Goal: Task Accomplishment & Management: Use online tool/utility

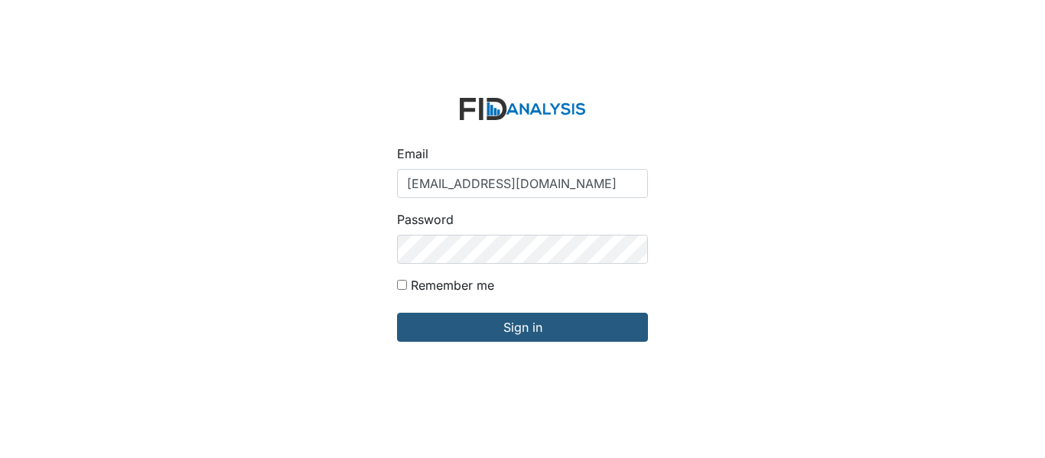
type input "[EMAIL_ADDRESS][DOMAIN_NAME]"
click at [397, 313] on input "Sign in" at bounding box center [522, 327] width 251 height 29
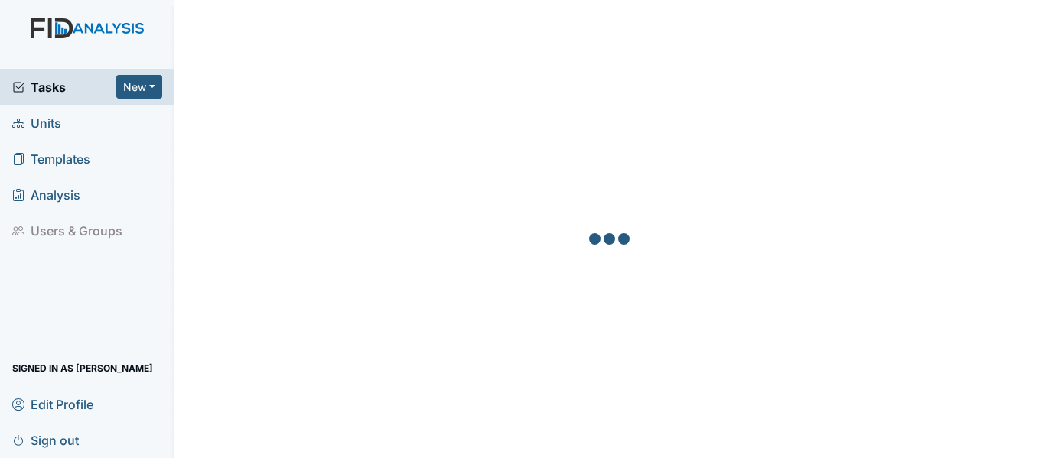
click at [18, 119] on icon at bounding box center [18, 123] width 12 height 9
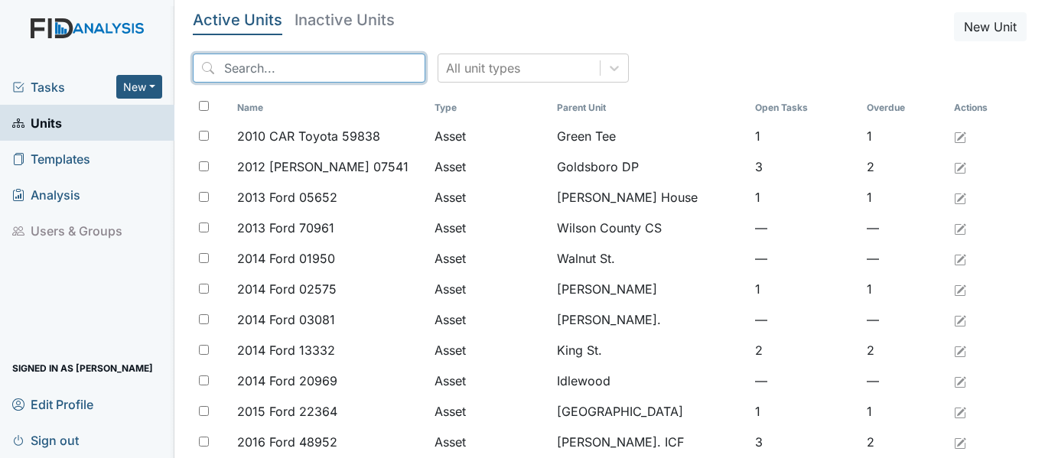
click at [279, 75] on input "search" at bounding box center [309, 68] width 233 height 29
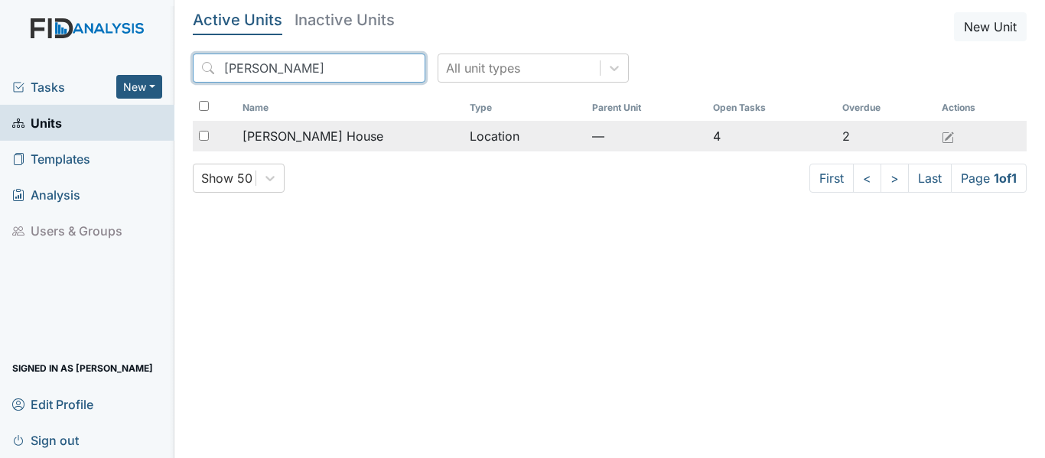
type input "[PERSON_NAME]"
click at [268, 131] on span "Scott House" at bounding box center [312, 136] width 141 height 18
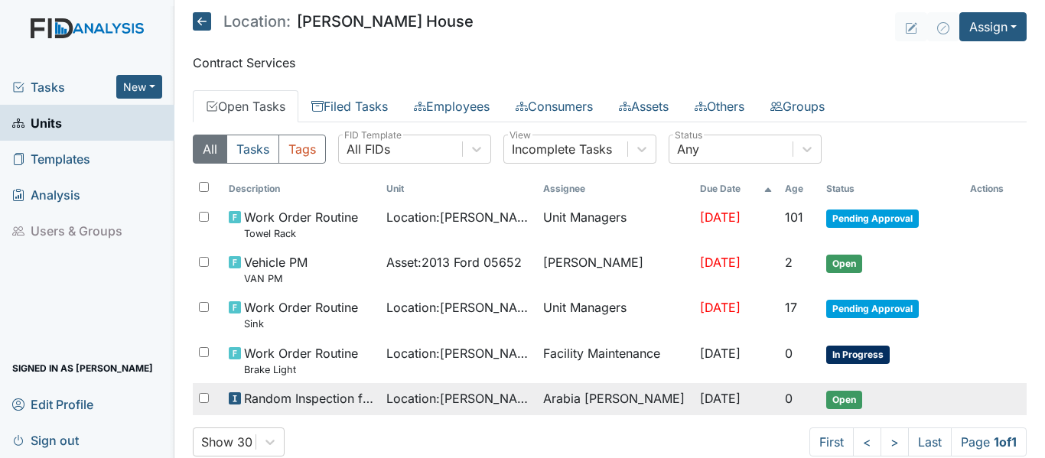
click at [333, 389] on span "Random Inspection for Evening" at bounding box center [308, 398] width 129 height 18
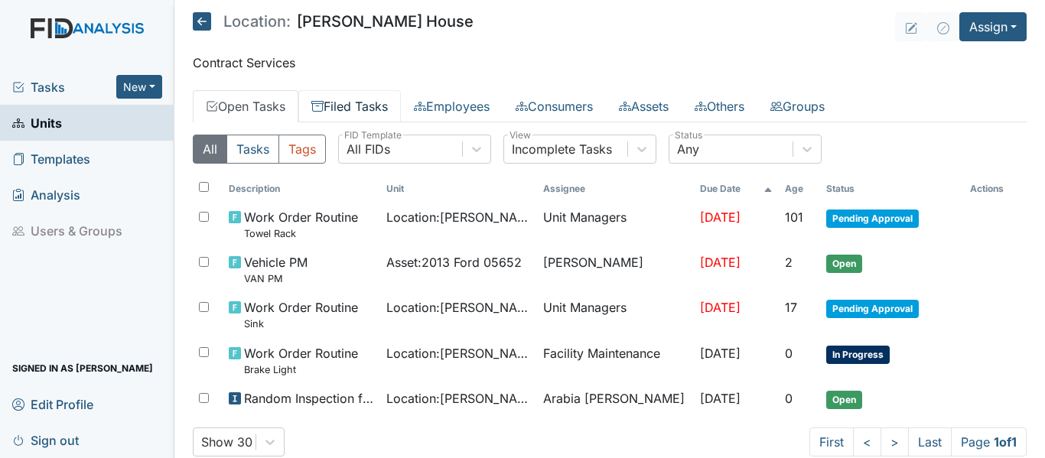
click at [352, 106] on link "Filed Tasks" at bounding box center [349, 106] width 103 height 32
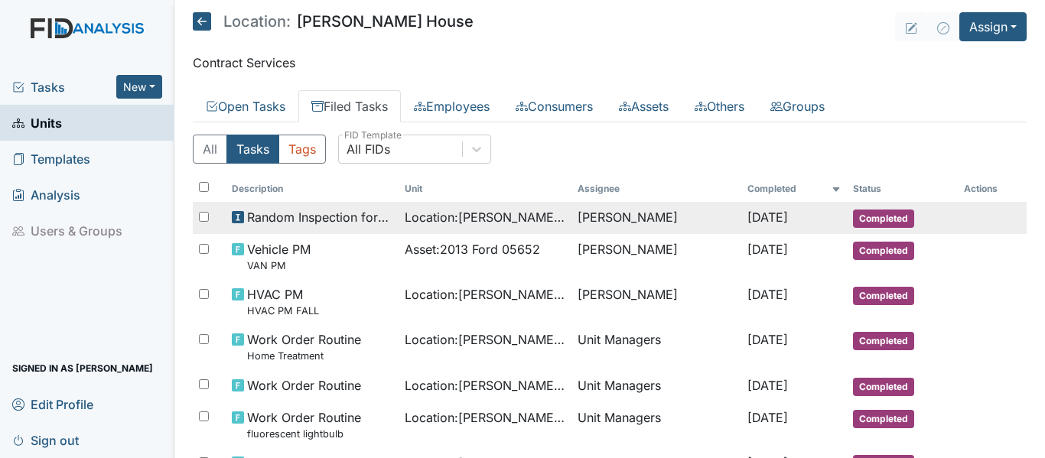
click at [308, 219] on span "Random Inspection for Afternoon" at bounding box center [319, 217] width 145 height 18
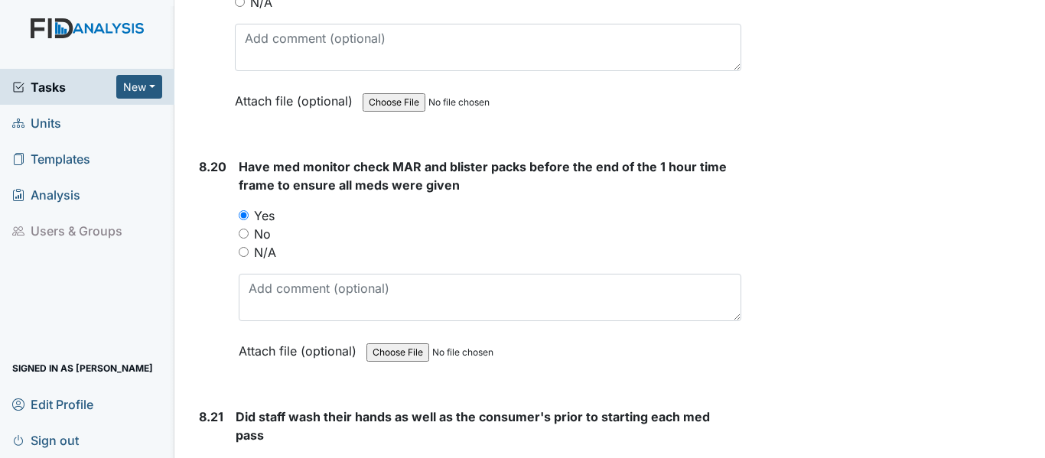
scroll to position [17058, 0]
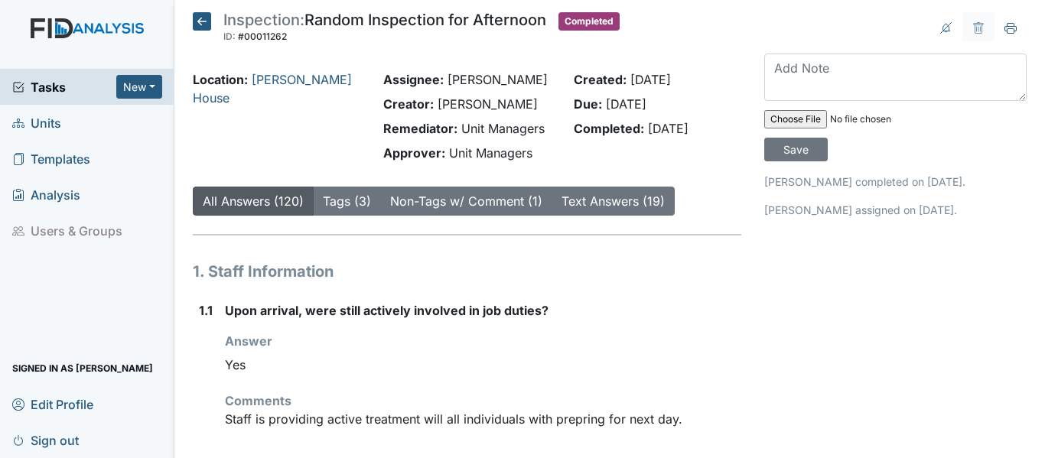
click at [202, 14] on icon at bounding box center [202, 21] width 18 height 18
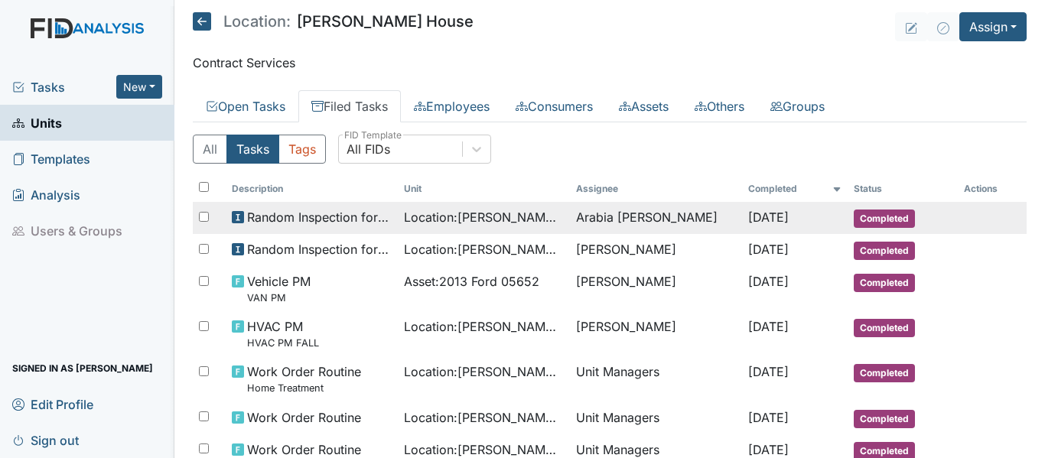
click at [435, 220] on span "Location : Scott House" at bounding box center [484, 217] width 160 height 18
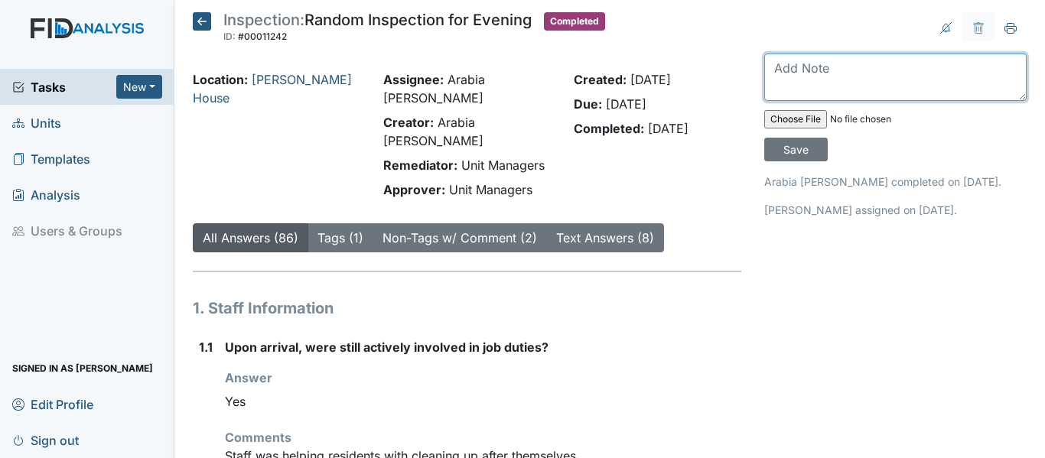
click at [789, 75] on textarea at bounding box center [895, 77] width 262 height 47
type textarea "C"
type textarea "Inspection was completed on [DATE]"
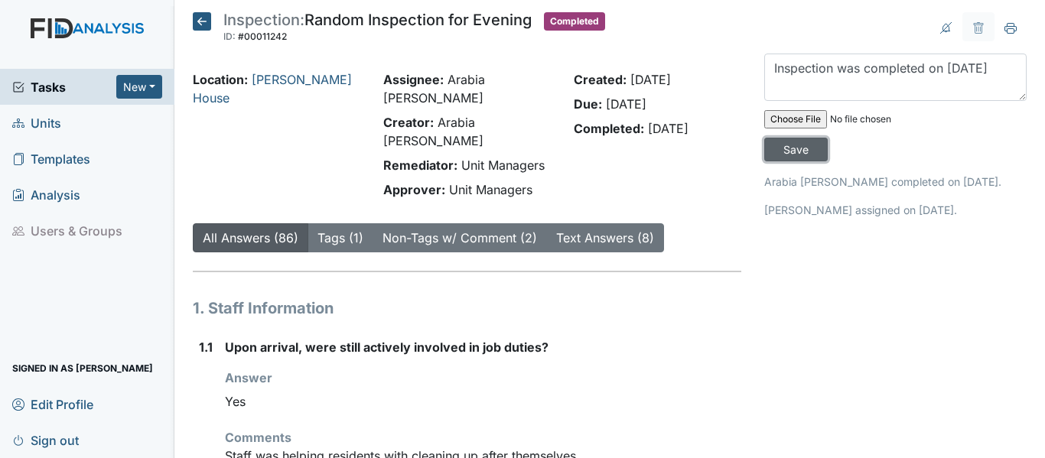
click at [799, 153] on input "Save" at bounding box center [795, 150] width 63 height 24
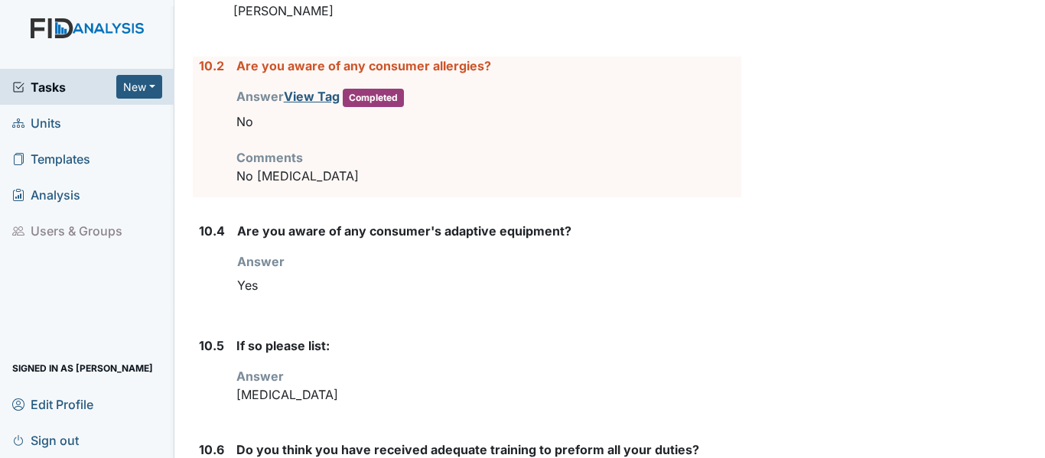
scroll to position [10819, 0]
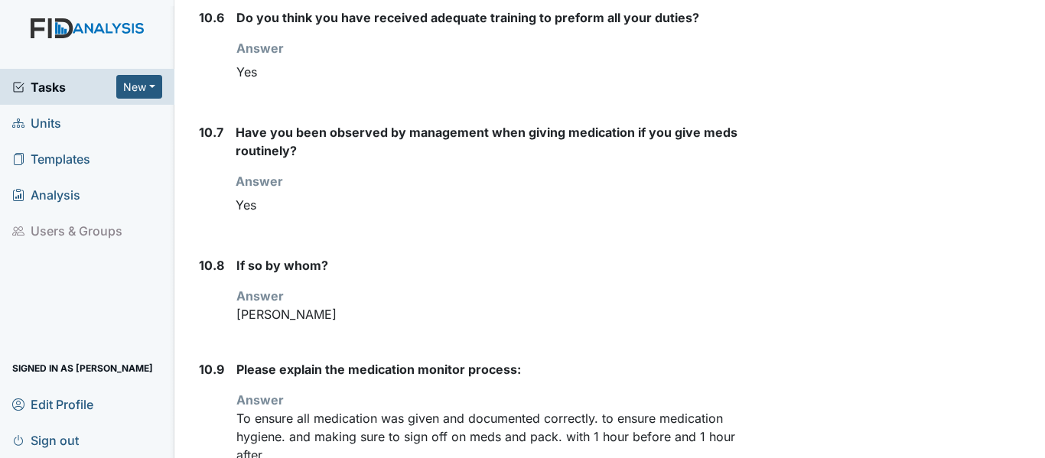
click at [47, 127] on span "Units" at bounding box center [36, 123] width 49 height 24
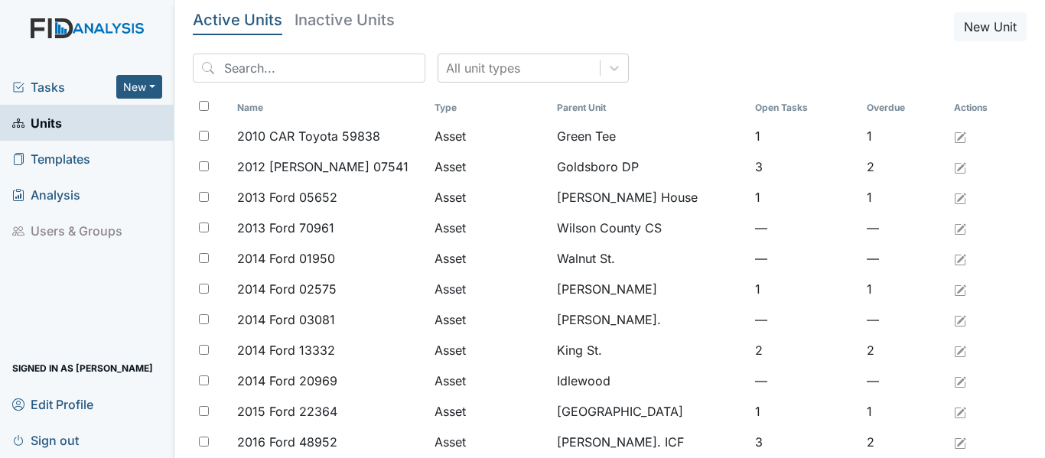
click at [33, 86] on span "Tasks" at bounding box center [64, 87] width 104 height 18
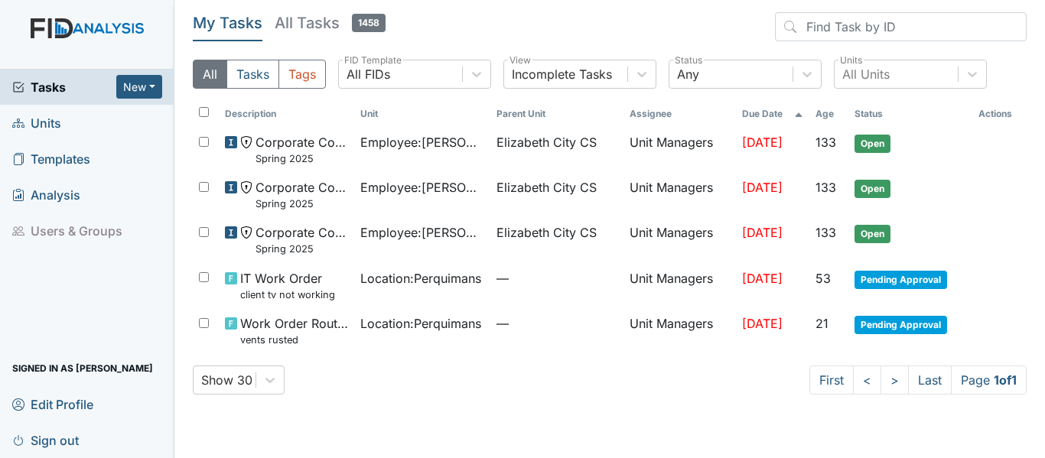
click at [698, 433] on main "My Tasks All Tasks 1458 All Tasks Tags All FIDs FID Template Incomplete Tasks V…" at bounding box center [609, 229] width 871 height 458
click at [40, 126] on span "Units" at bounding box center [36, 123] width 49 height 24
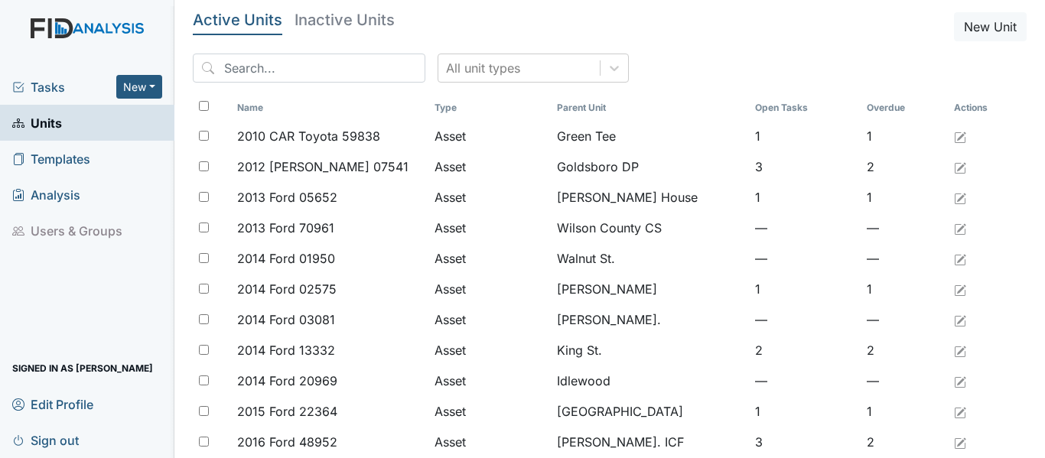
click at [47, 93] on span "Tasks" at bounding box center [64, 87] width 104 height 18
